Goal: Participate in discussion: Engage in conversation with other users on a specific topic

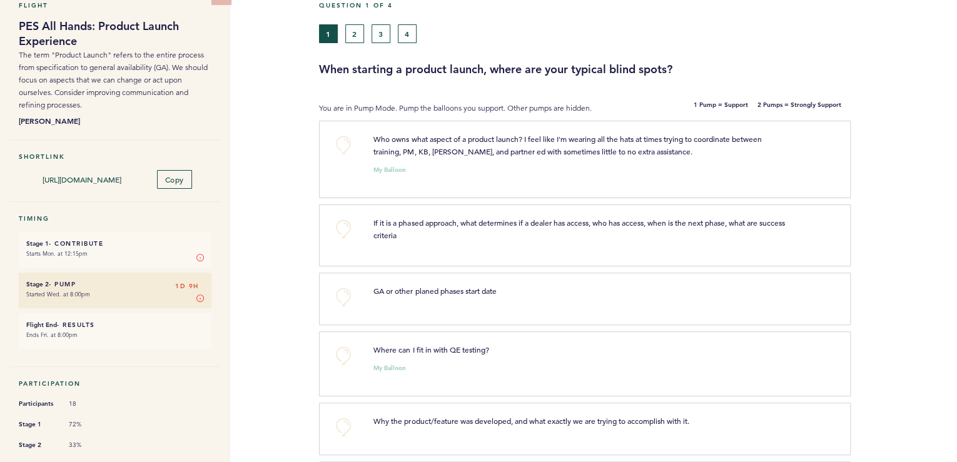
scroll to position [63, 0]
drag, startPoint x: 1132, startPoint y: 3, endPoint x: 280, endPoint y: 293, distance: 899.8
click at [280, 293] on div "Flight PES All Hands: Product Launch Experience The term "Product Launch" refer…" at bounding box center [478, 188] width 957 height 424
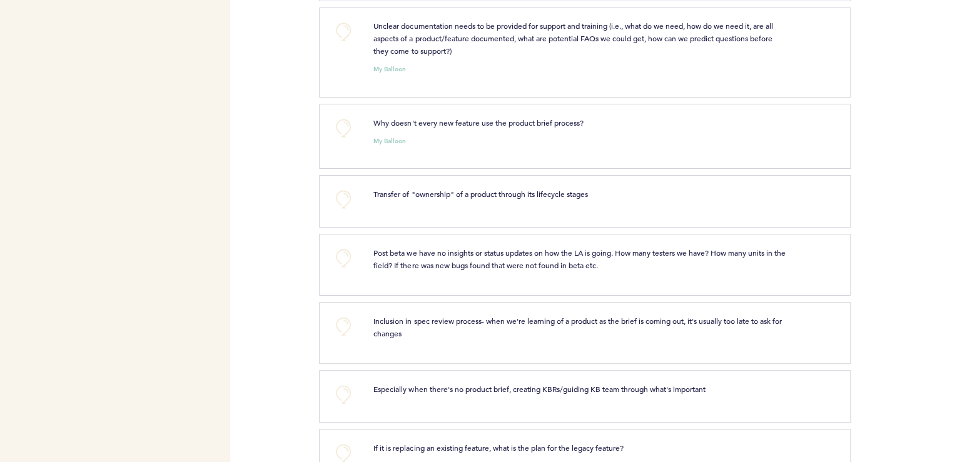
scroll to position [1100, 0]
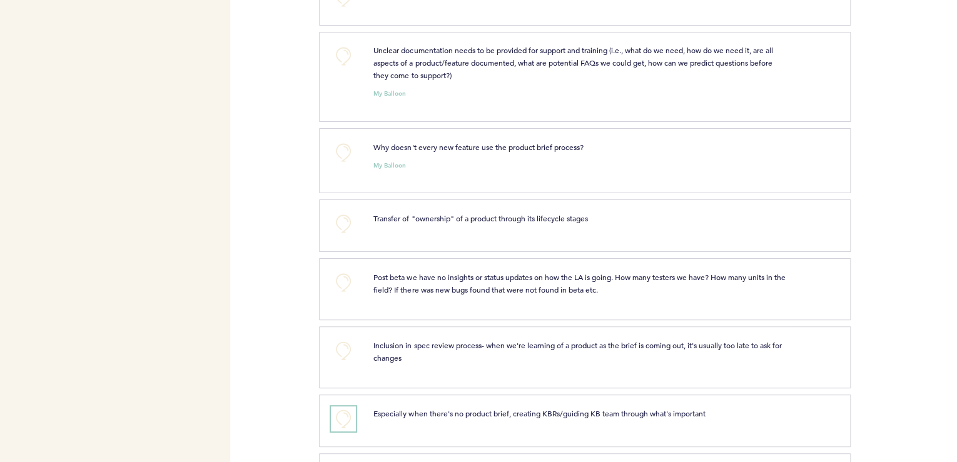
click at [345, 424] on button "+0" at bounding box center [343, 419] width 25 height 25
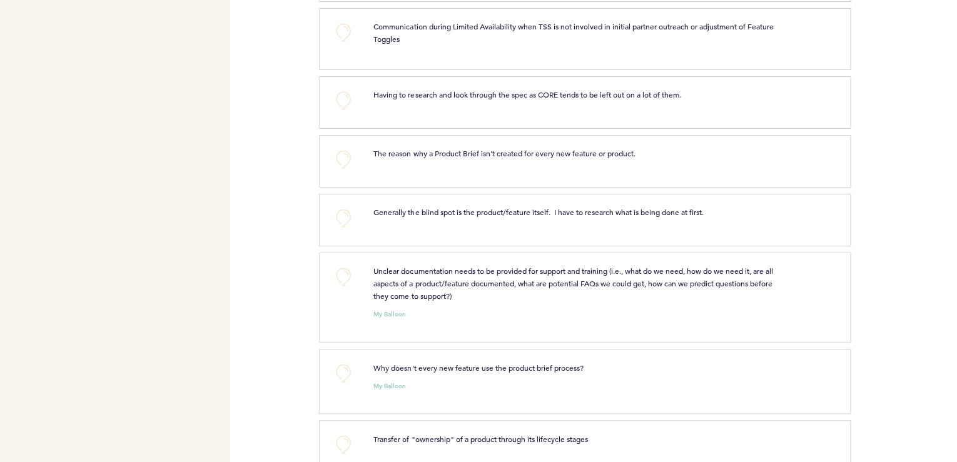
scroll to position [849, 0]
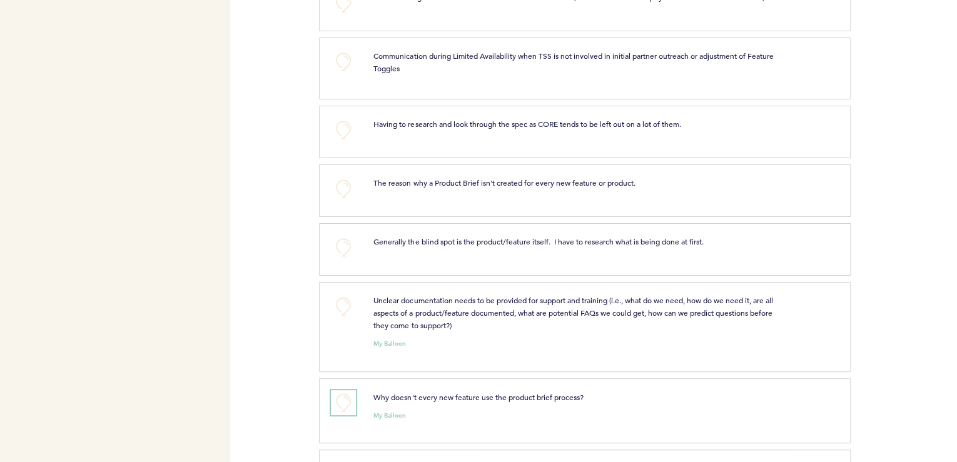
click at [352, 403] on button "+0" at bounding box center [343, 402] width 25 height 25
click at [343, 313] on button "+0" at bounding box center [343, 306] width 25 height 25
click at [343, 311] on span "+1" at bounding box center [343, 305] width 9 height 13
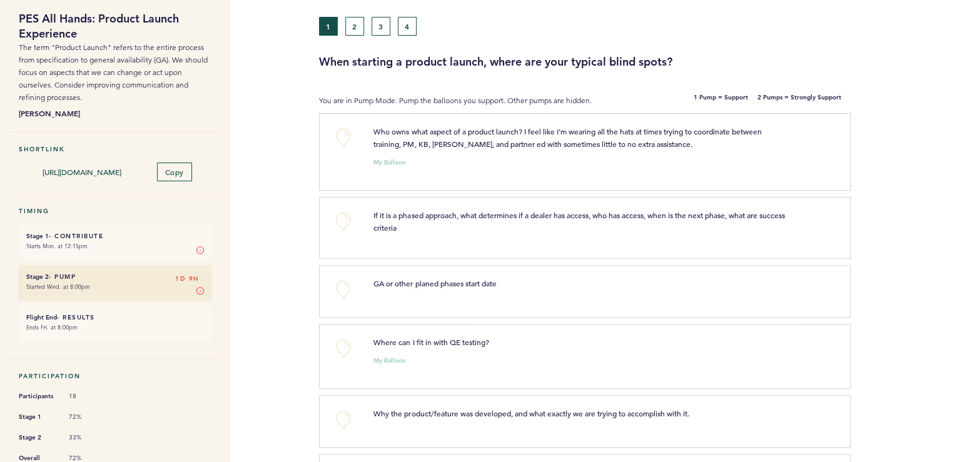
scroll to position [0, 0]
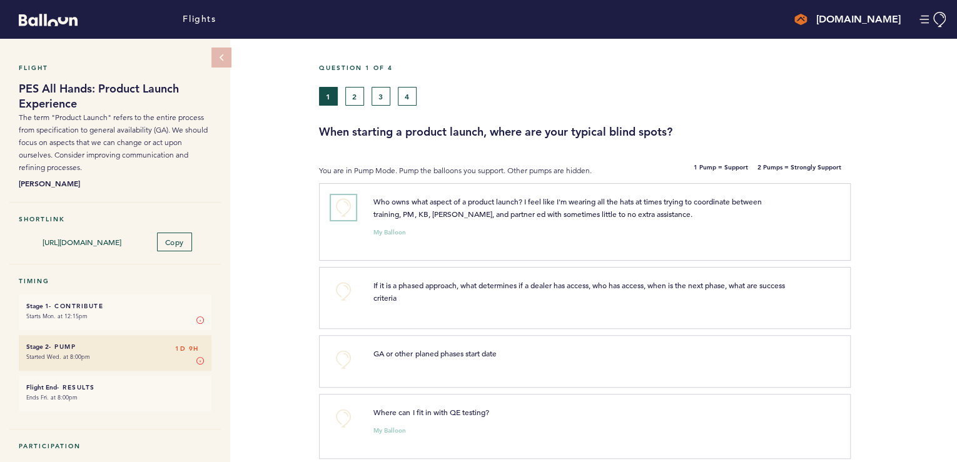
click at [345, 206] on button "+0" at bounding box center [343, 207] width 25 height 25
click at [345, 206] on span "+1" at bounding box center [343, 206] width 9 height 13
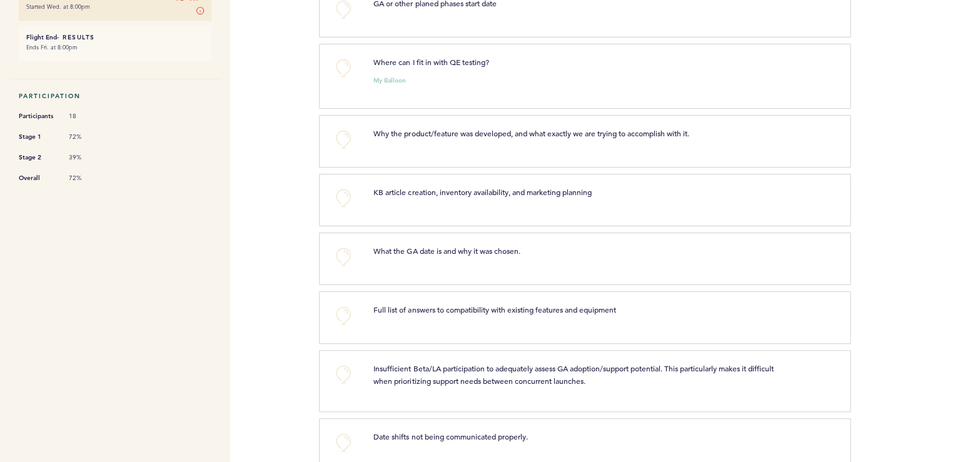
scroll to position [501, 0]
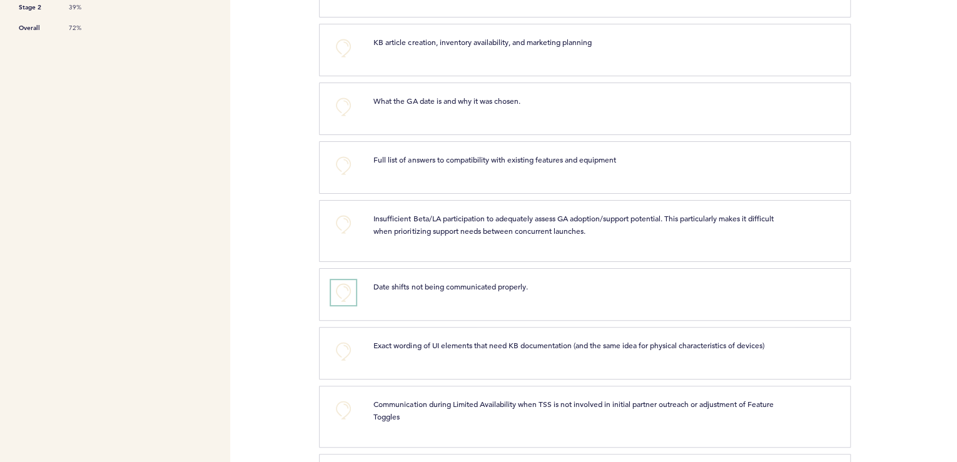
click at [342, 297] on button "+0" at bounding box center [343, 292] width 25 height 25
click at [345, 297] on span "+1" at bounding box center [343, 291] width 9 height 13
click at [345, 297] on span "+2" at bounding box center [343, 291] width 9 height 13
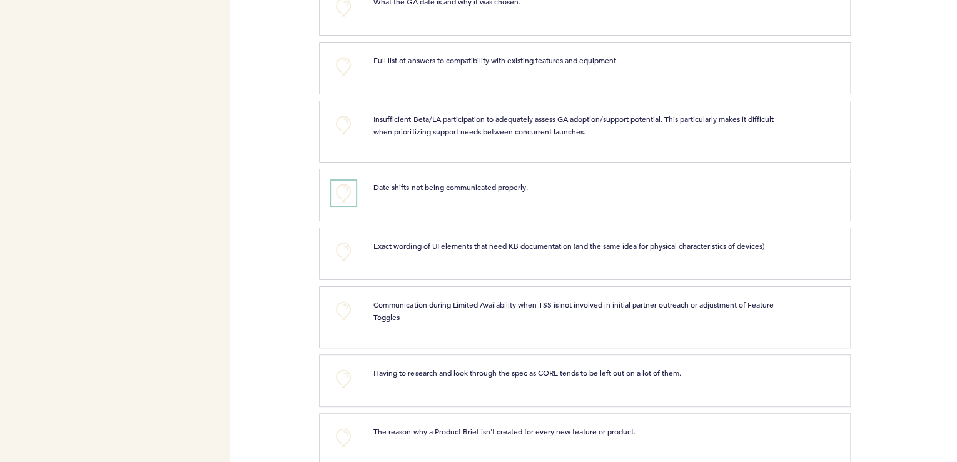
scroll to position [601, 0]
click at [342, 385] on button "+0" at bounding box center [343, 378] width 25 height 25
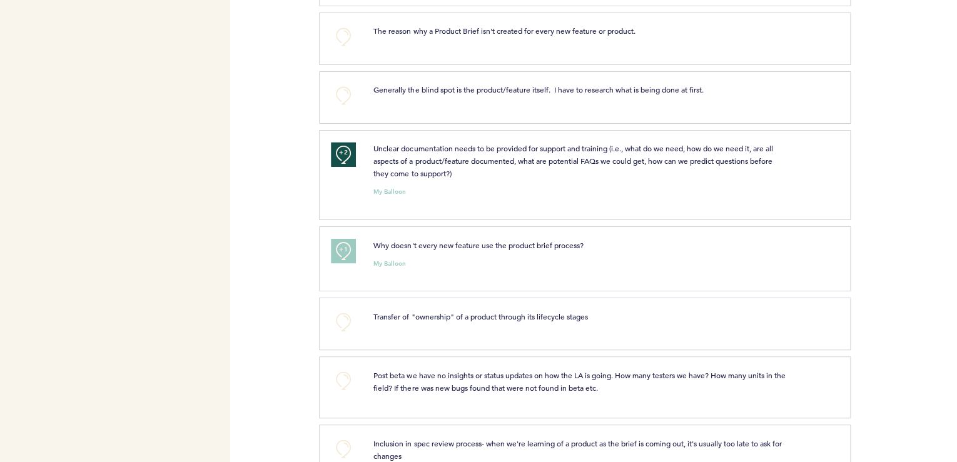
scroll to position [1101, 0]
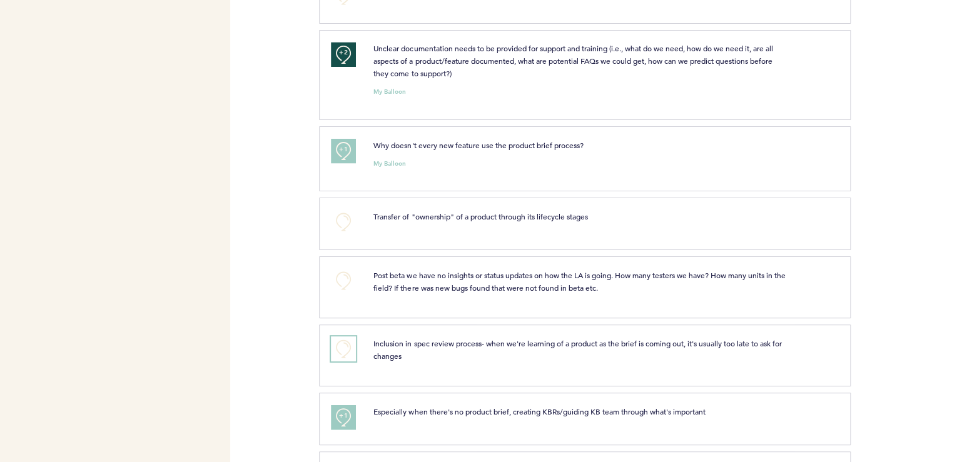
click at [335, 355] on button "+0" at bounding box center [343, 349] width 25 height 25
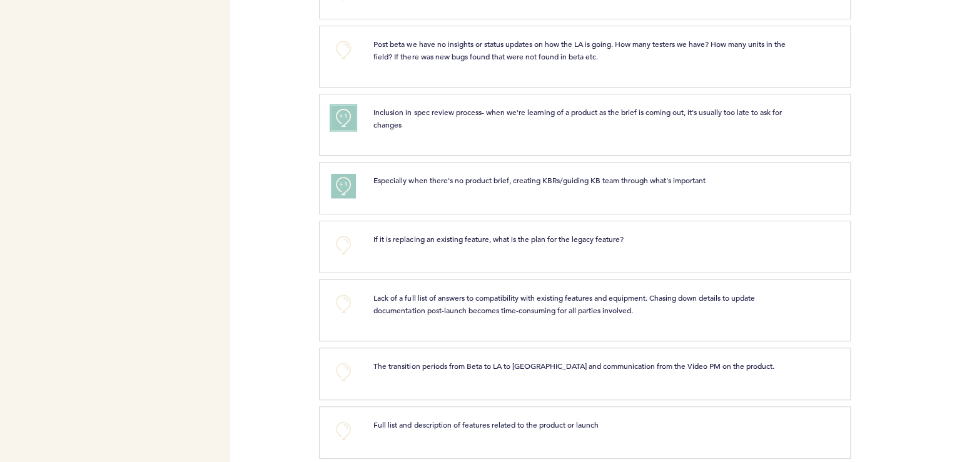
scroll to position [1350, 0]
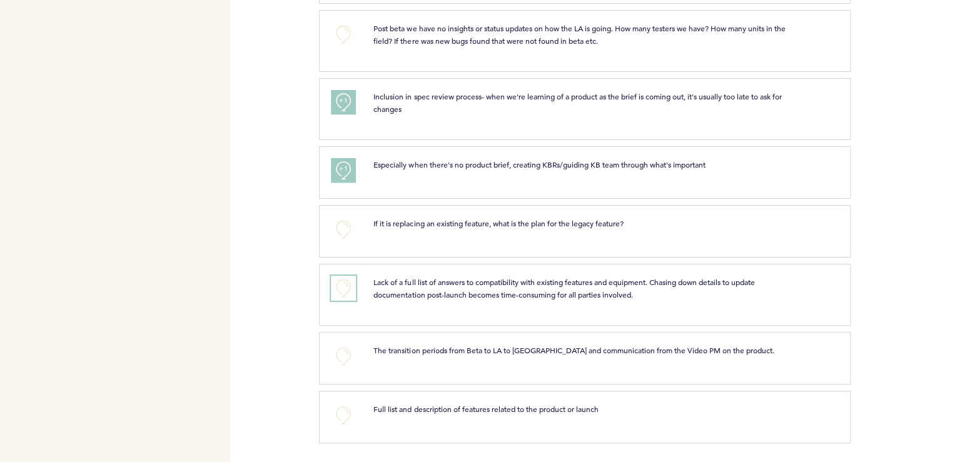
click at [345, 290] on button "+0" at bounding box center [343, 288] width 25 height 25
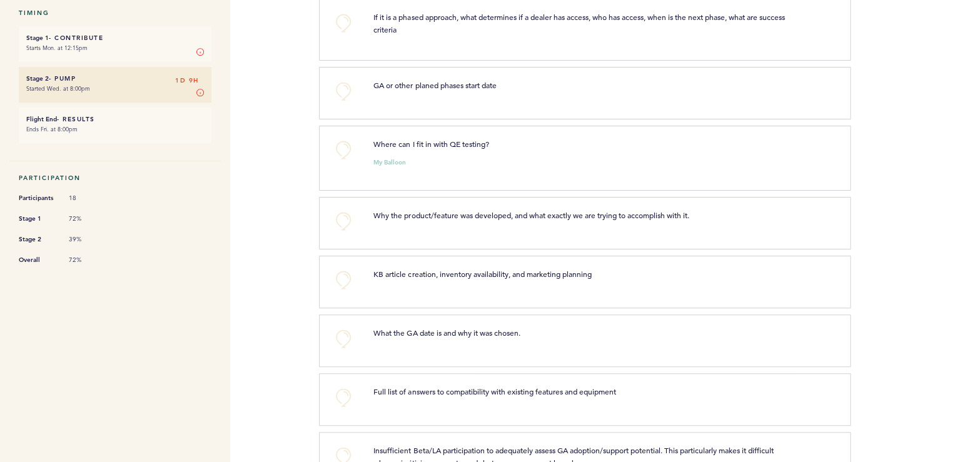
scroll to position [0, 0]
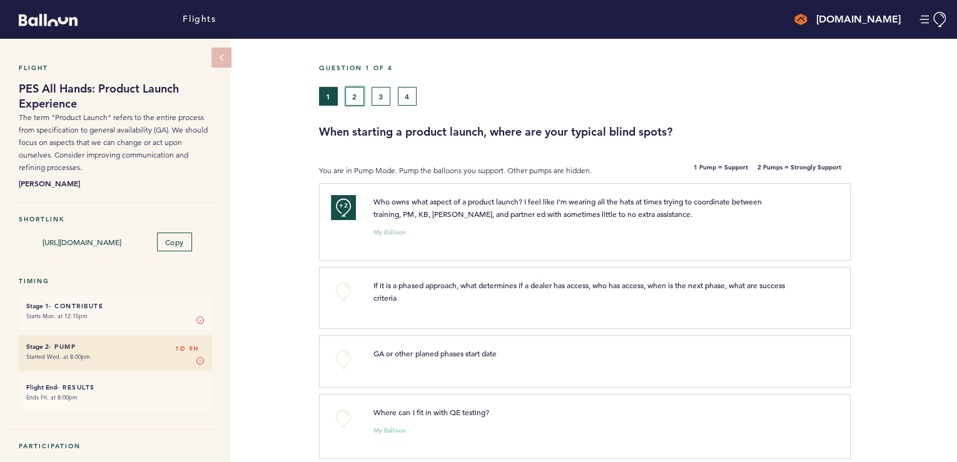
click at [352, 96] on button "2" at bounding box center [354, 96] width 19 height 19
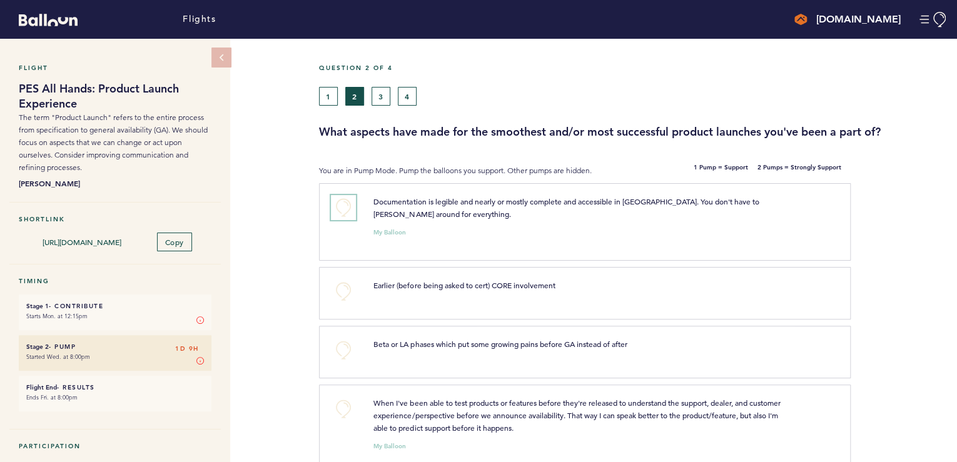
click at [345, 210] on button "+0" at bounding box center [343, 207] width 25 height 25
click at [350, 215] on button "+1" at bounding box center [343, 207] width 25 height 25
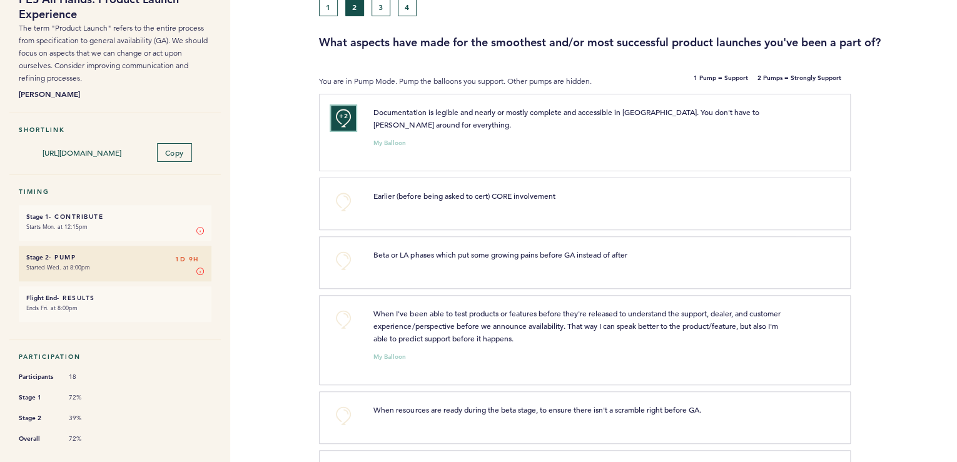
scroll to position [100, 0]
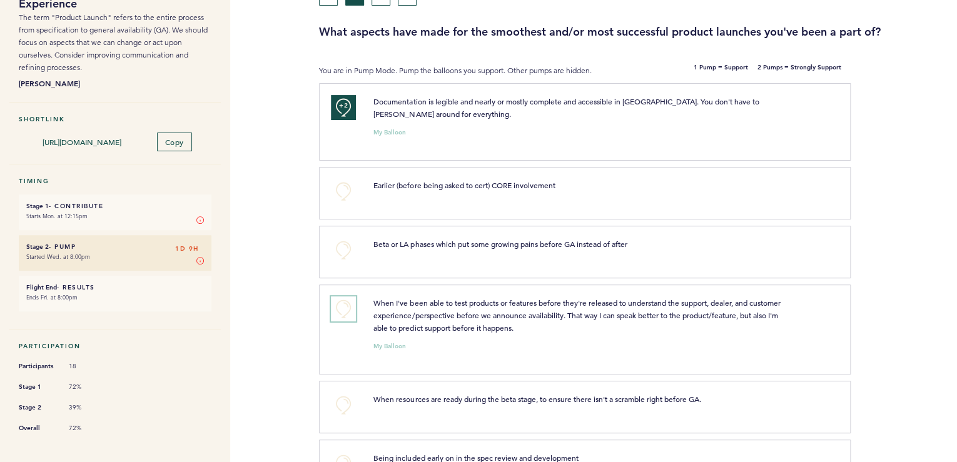
click at [350, 302] on button "+0" at bounding box center [343, 309] width 25 height 25
click at [347, 313] on button "+1" at bounding box center [343, 309] width 25 height 25
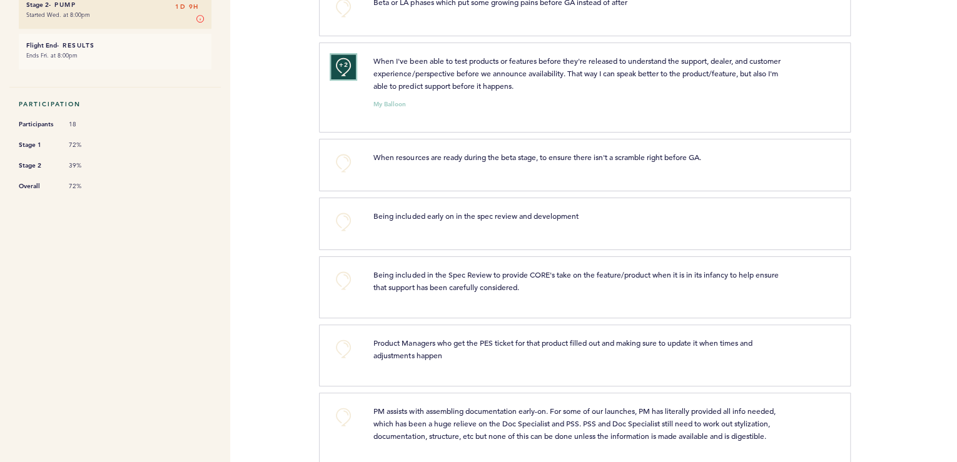
scroll to position [350, 0]
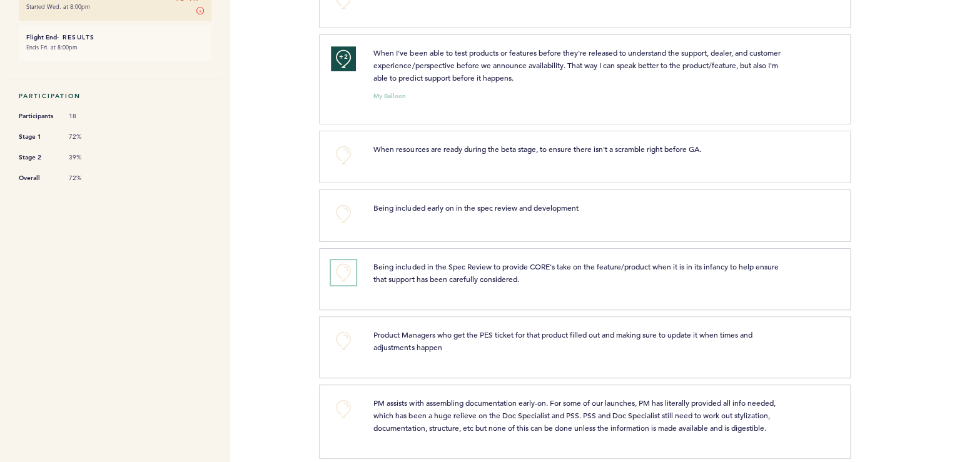
click at [339, 272] on button "+0" at bounding box center [343, 272] width 25 height 25
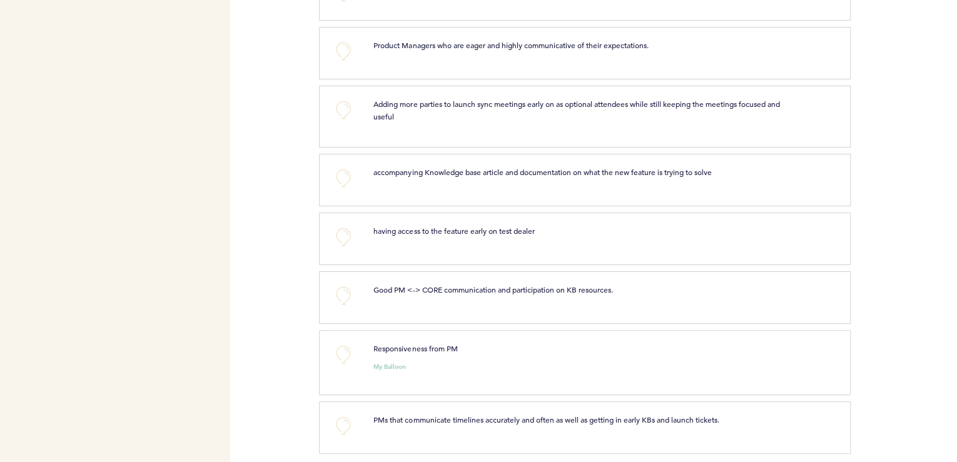
scroll to position [1258, 0]
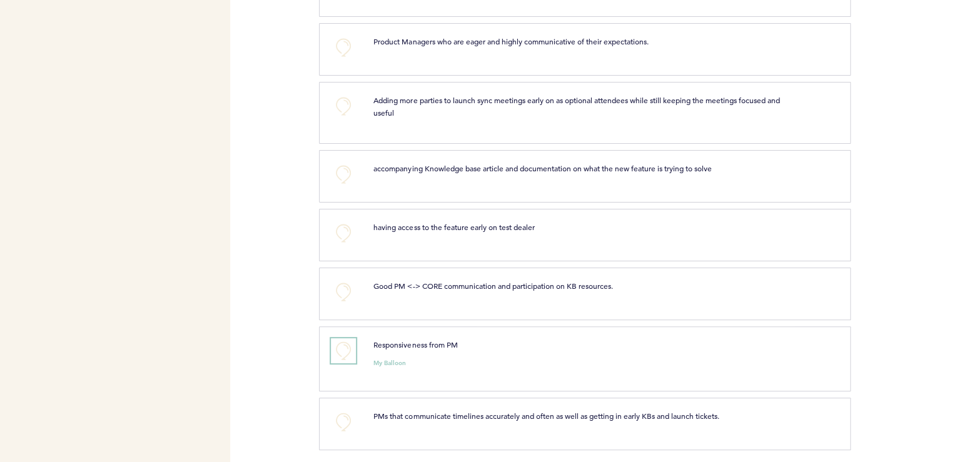
click at [345, 346] on button "+0" at bounding box center [343, 351] width 25 height 25
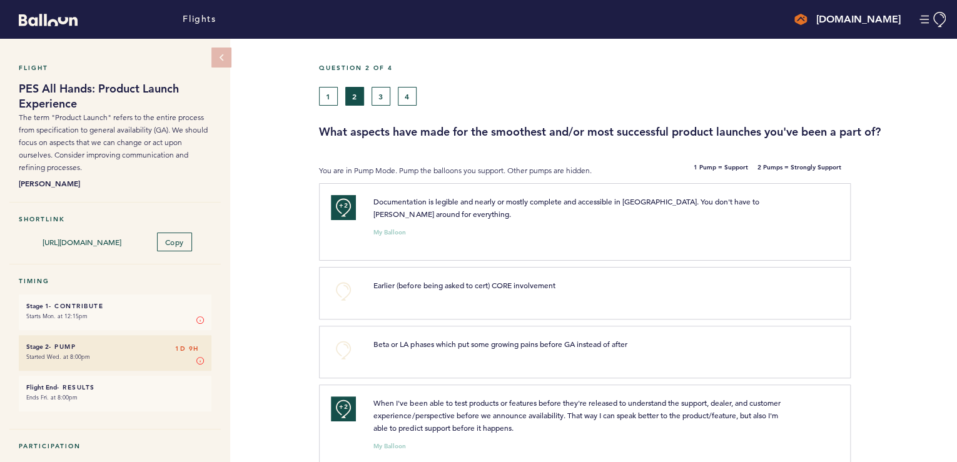
scroll to position [0, 0]
click at [384, 98] on button "3" at bounding box center [381, 96] width 19 height 19
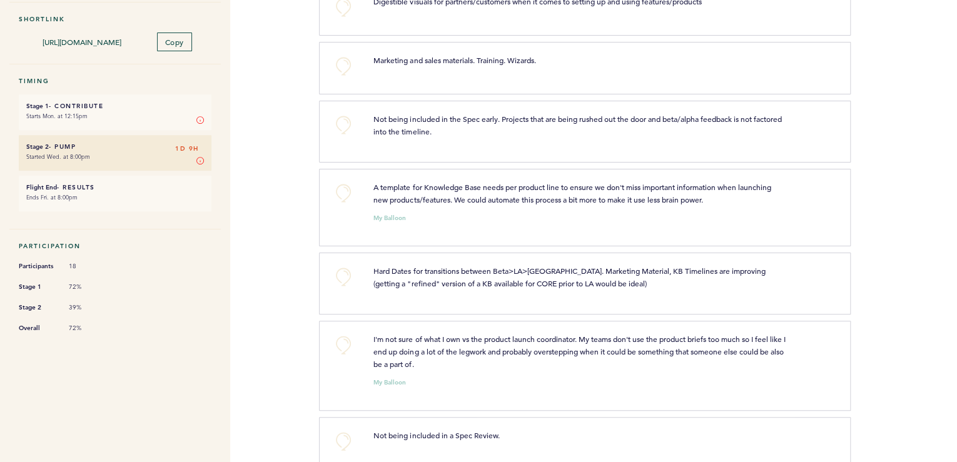
scroll to position [699, 0]
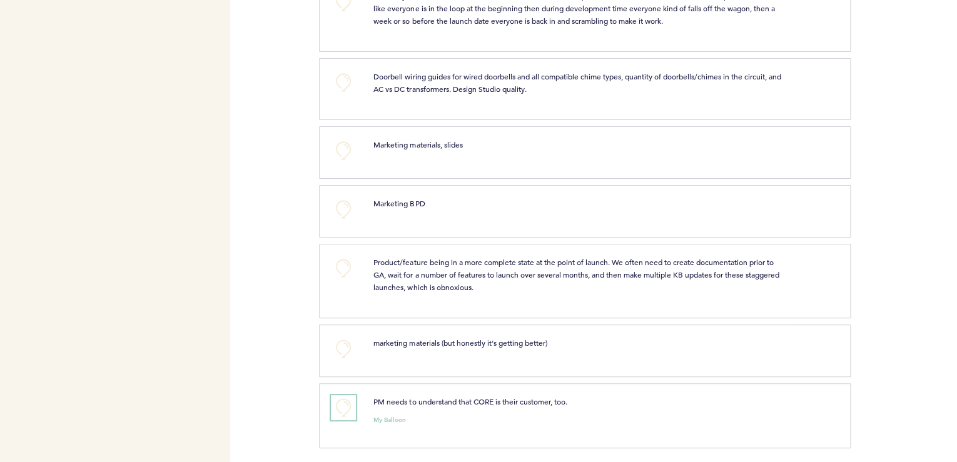
click at [342, 401] on button "+0" at bounding box center [343, 408] width 25 height 25
click at [342, 401] on span "+1" at bounding box center [343, 406] width 9 height 13
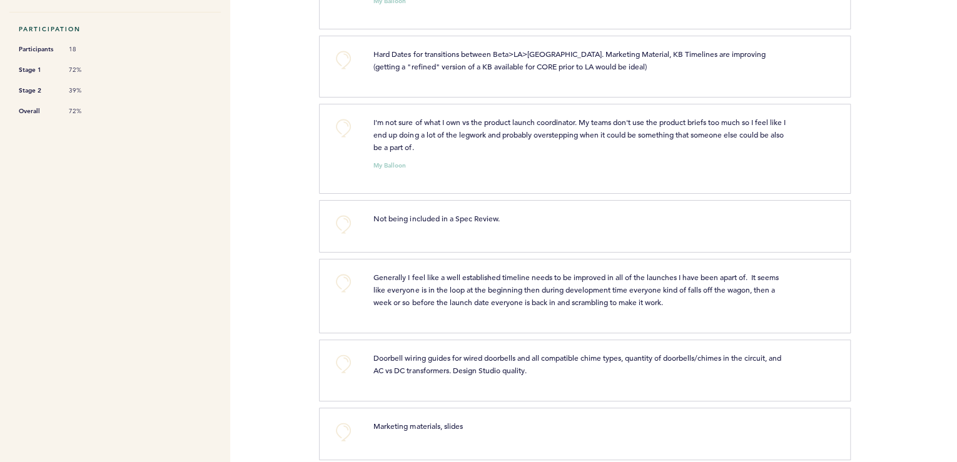
scroll to position [399, 0]
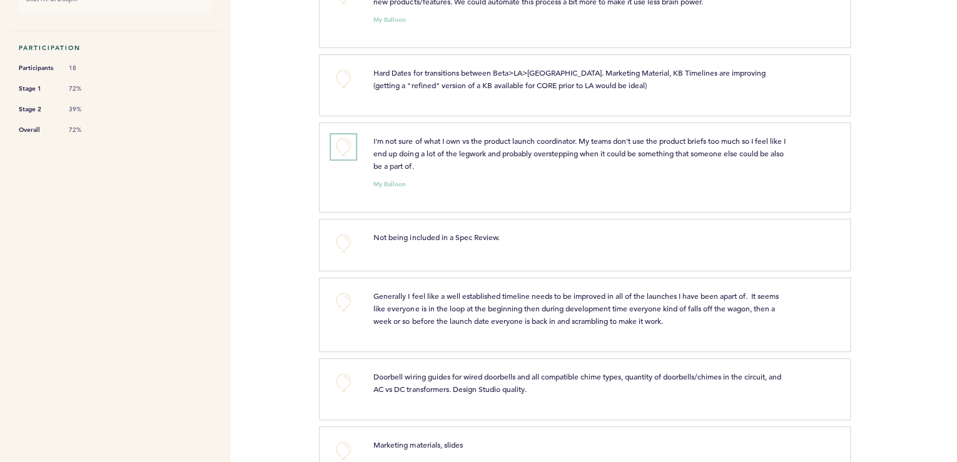
click at [341, 148] on button "+0" at bounding box center [343, 147] width 25 height 25
click at [341, 148] on span "+1" at bounding box center [343, 145] width 9 height 13
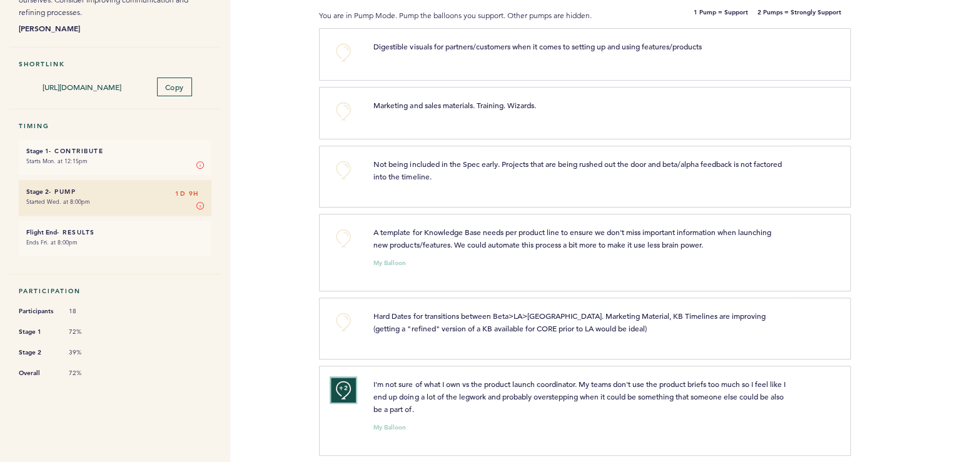
scroll to position [148, 0]
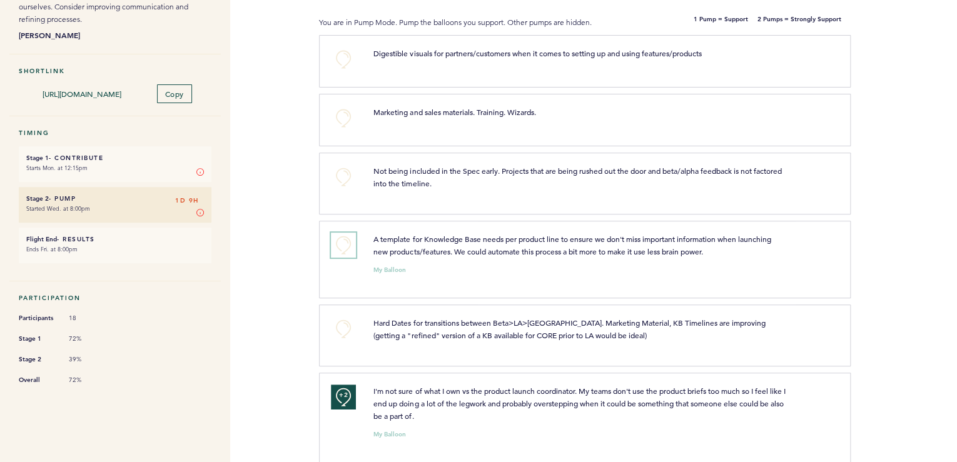
click at [341, 242] on button "+0" at bounding box center [343, 245] width 25 height 25
click at [341, 242] on span "+1" at bounding box center [343, 243] width 9 height 13
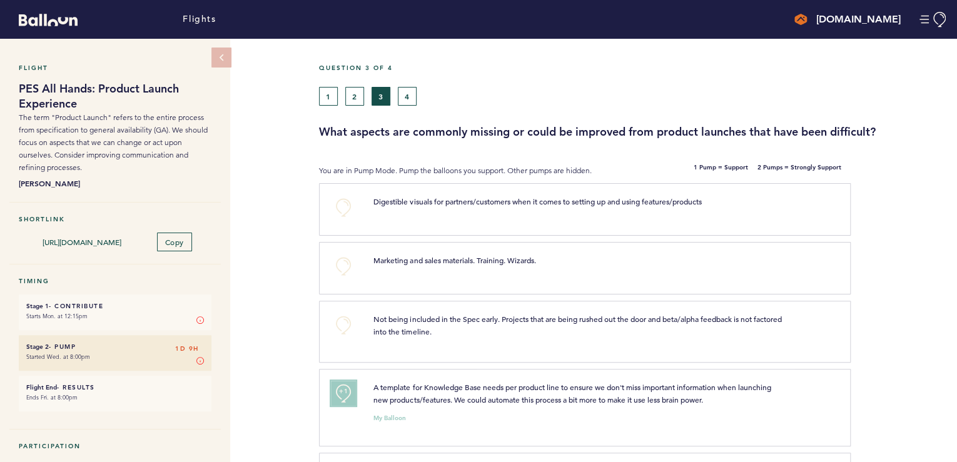
click at [341, 391] on span "+1" at bounding box center [343, 391] width 9 height 13
click at [344, 327] on button "+0" at bounding box center [343, 325] width 25 height 25
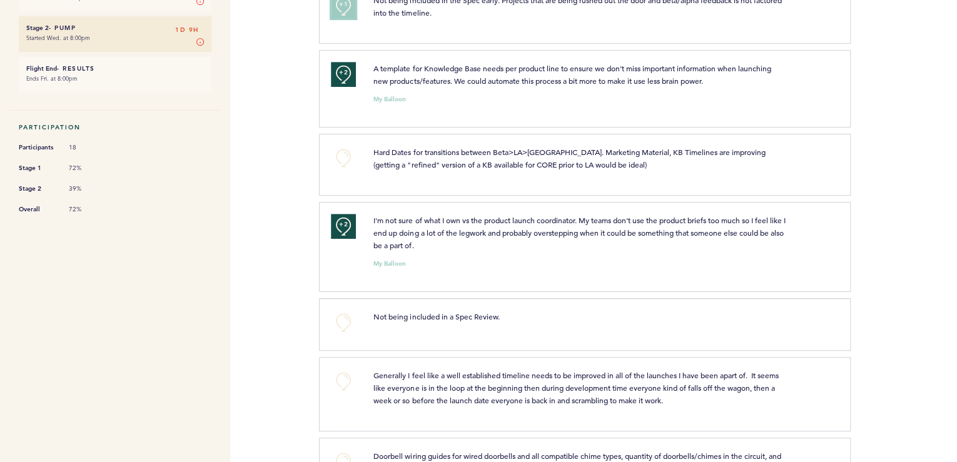
scroll to position [350, 0]
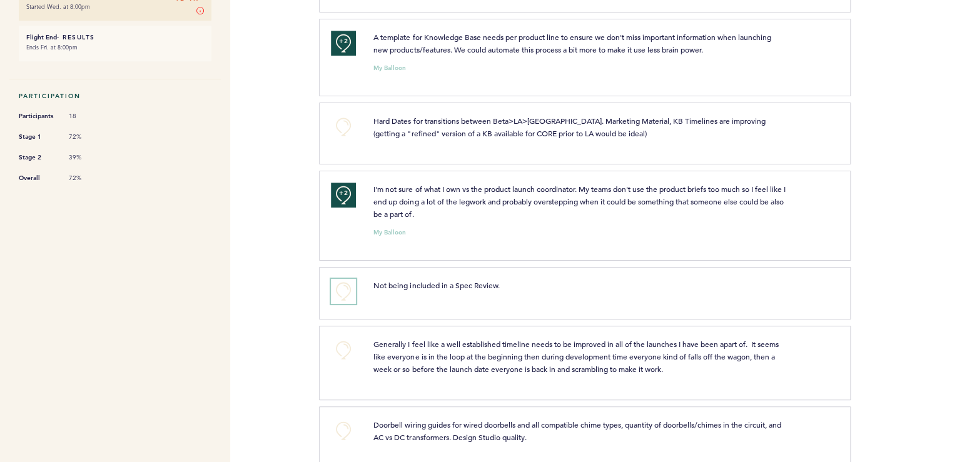
click at [338, 293] on button "+0" at bounding box center [343, 291] width 25 height 25
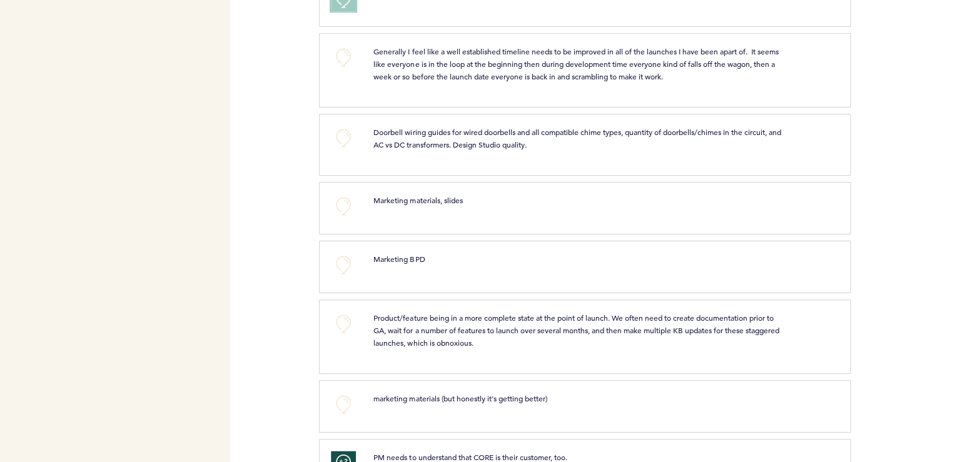
scroll to position [699, 0]
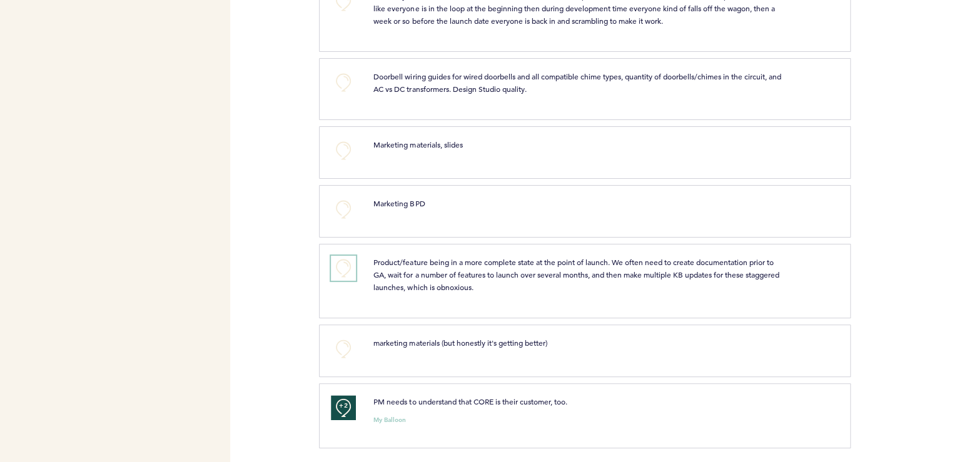
click at [338, 273] on button "+0" at bounding box center [343, 268] width 25 height 25
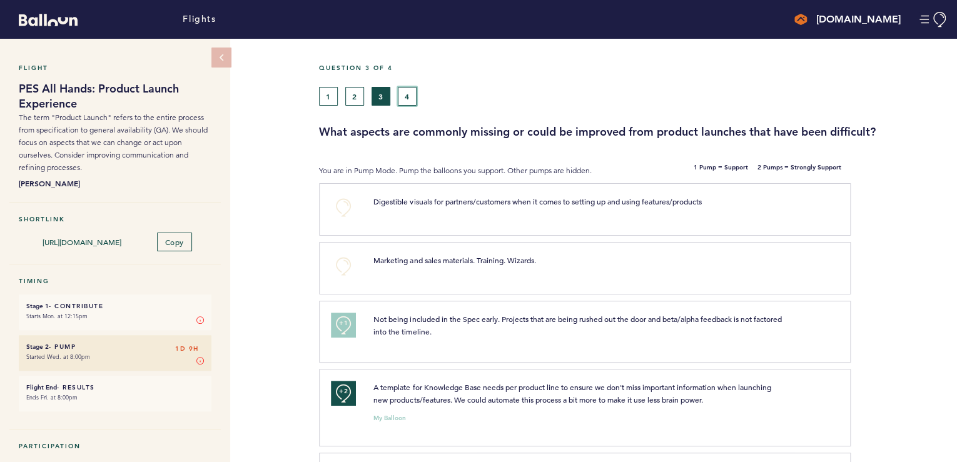
click at [406, 94] on button "4" at bounding box center [407, 96] width 19 height 19
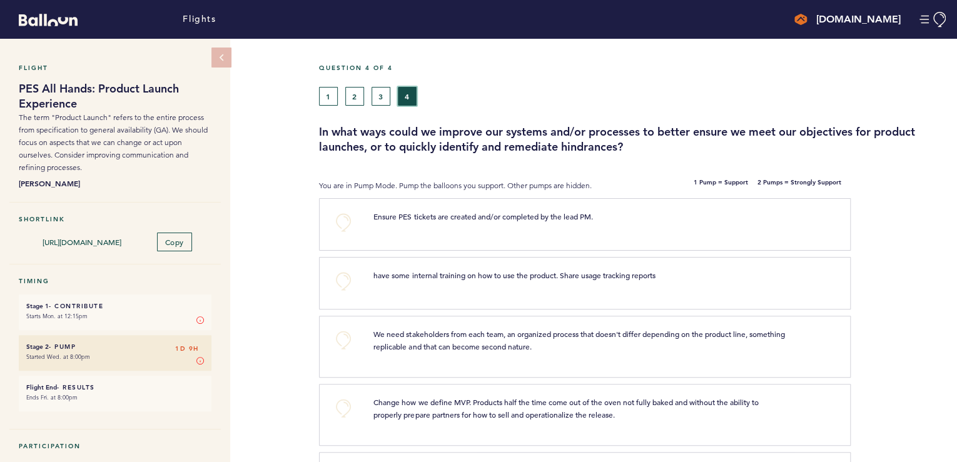
scroll to position [794, 0]
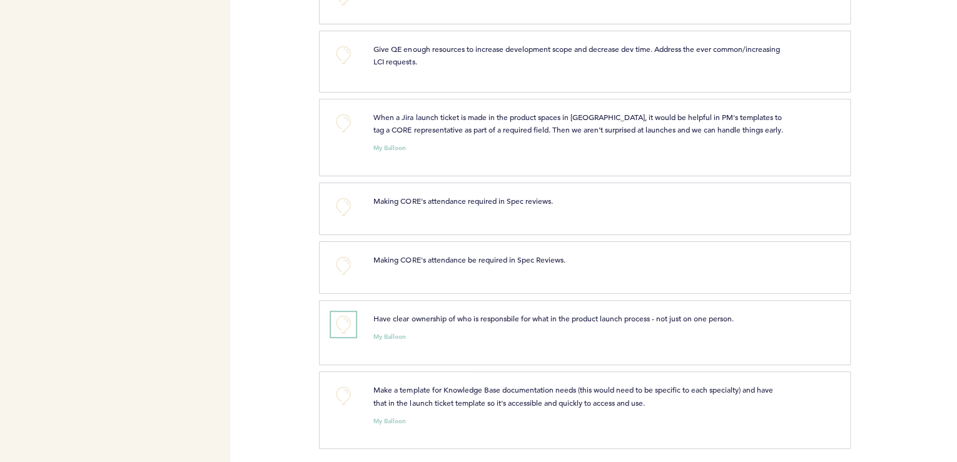
click at [333, 323] on button "+0" at bounding box center [343, 324] width 25 height 25
click at [333, 323] on button "+1" at bounding box center [343, 324] width 25 height 25
click at [333, 389] on button "+0" at bounding box center [343, 396] width 25 height 25
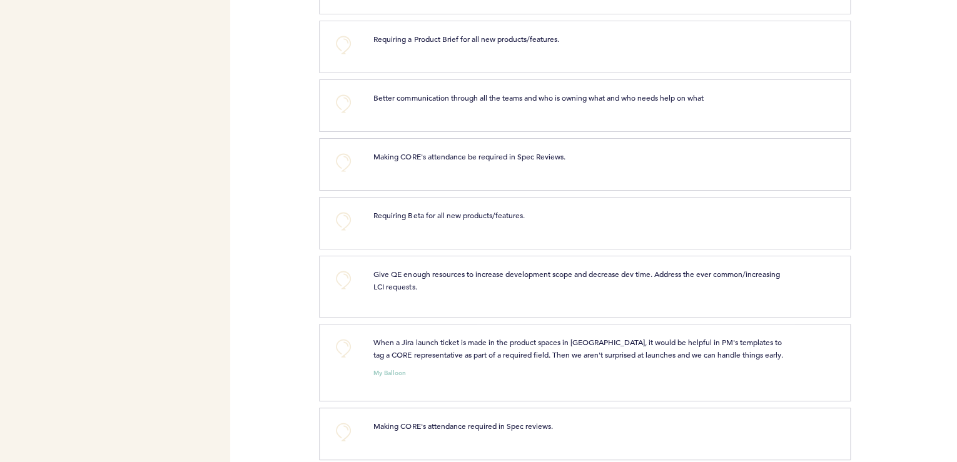
scroll to position [543, 0]
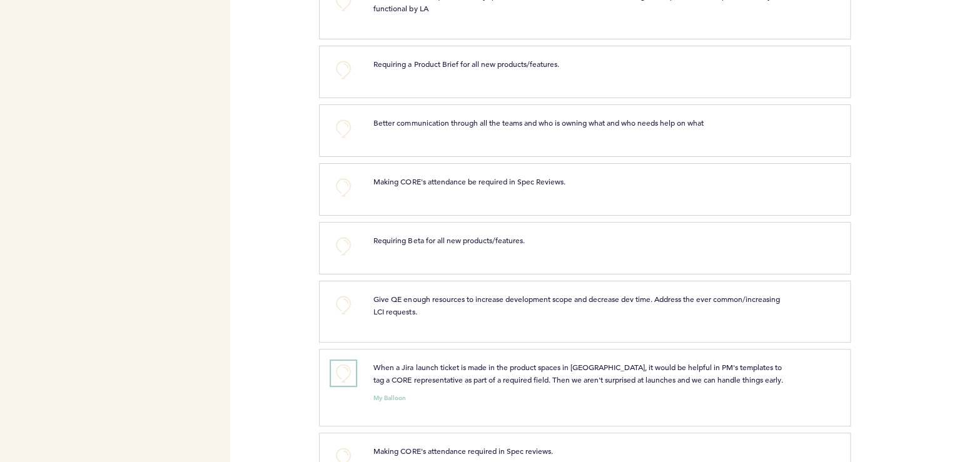
click at [349, 362] on button "+0" at bounding box center [343, 373] width 25 height 25
click at [349, 362] on button "+1" at bounding box center [343, 373] width 25 height 25
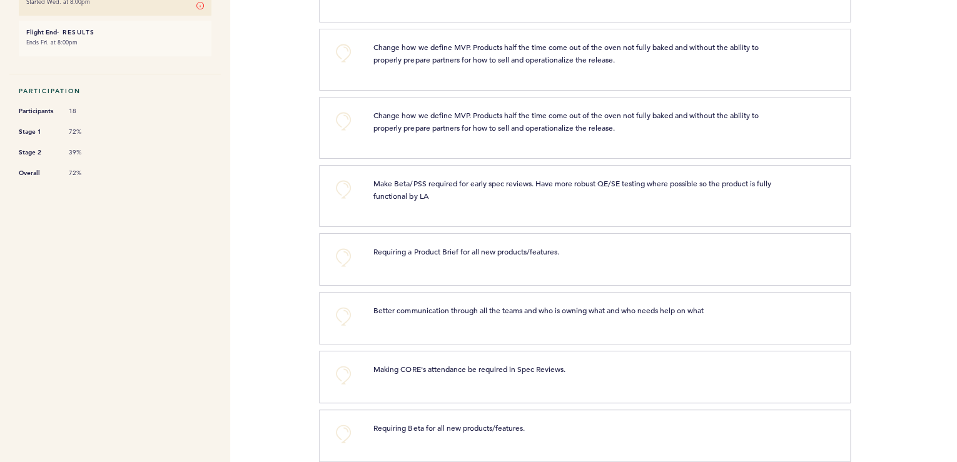
scroll to position [343, 0]
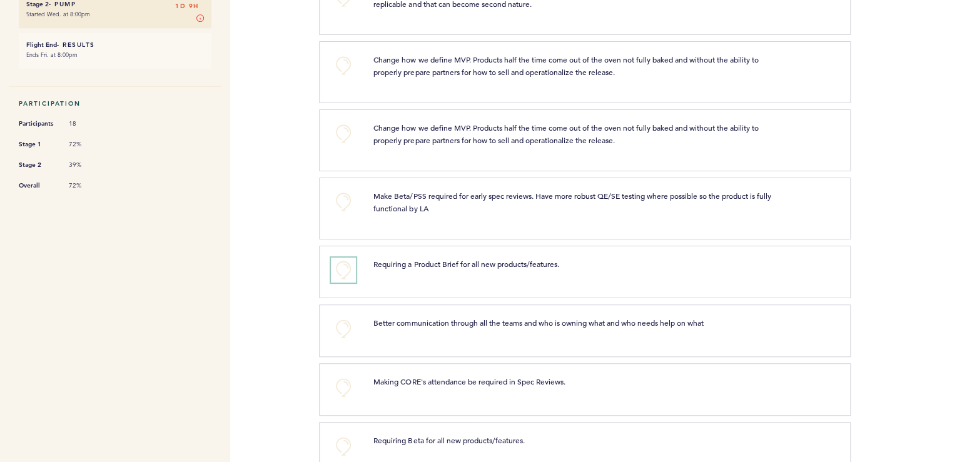
click at [344, 268] on button "+0" at bounding box center [343, 270] width 25 height 25
click at [344, 268] on span "+1" at bounding box center [343, 268] width 9 height 13
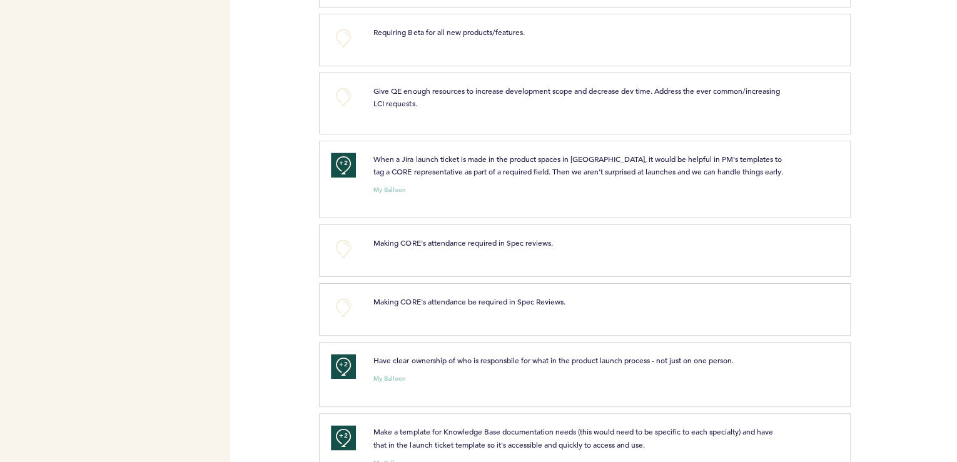
scroll to position [794, 0]
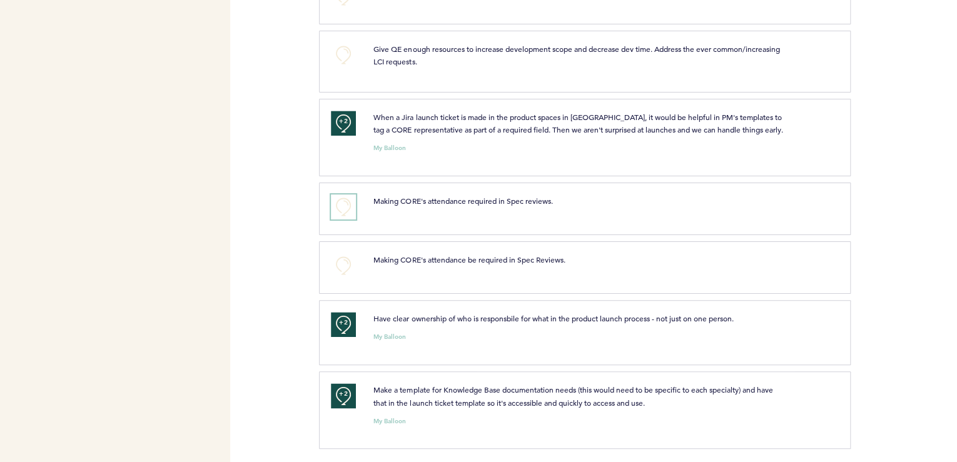
click at [336, 202] on button "+0" at bounding box center [343, 207] width 25 height 25
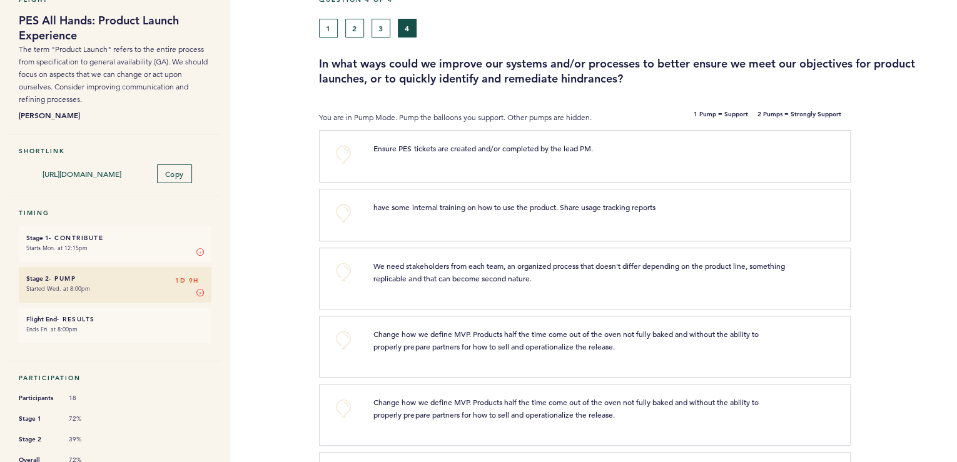
scroll to position [0, 0]
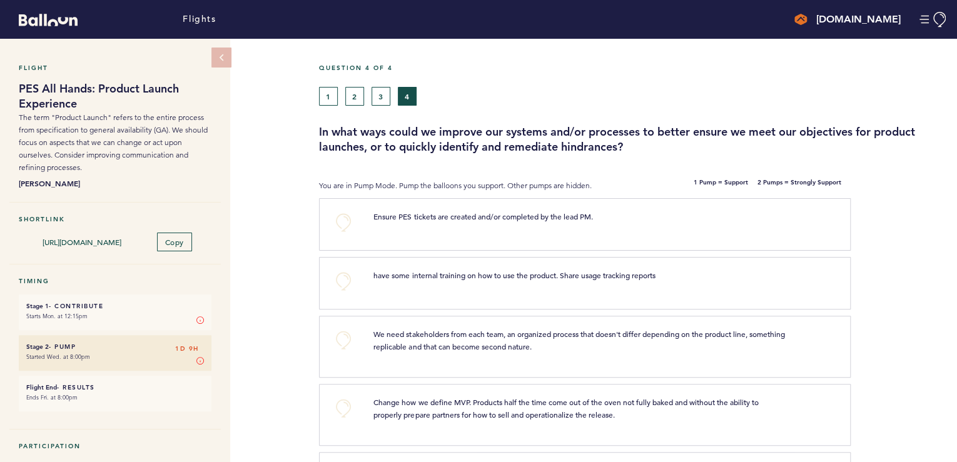
click at [113, 392] on small "Ends Fri. at 8:00pm" at bounding box center [115, 398] width 178 height 13
click at [553, 91] on div "1 2 3 4" at bounding box center [552, 96] width 467 height 19
